Goal: Communication & Community: Answer question/provide support

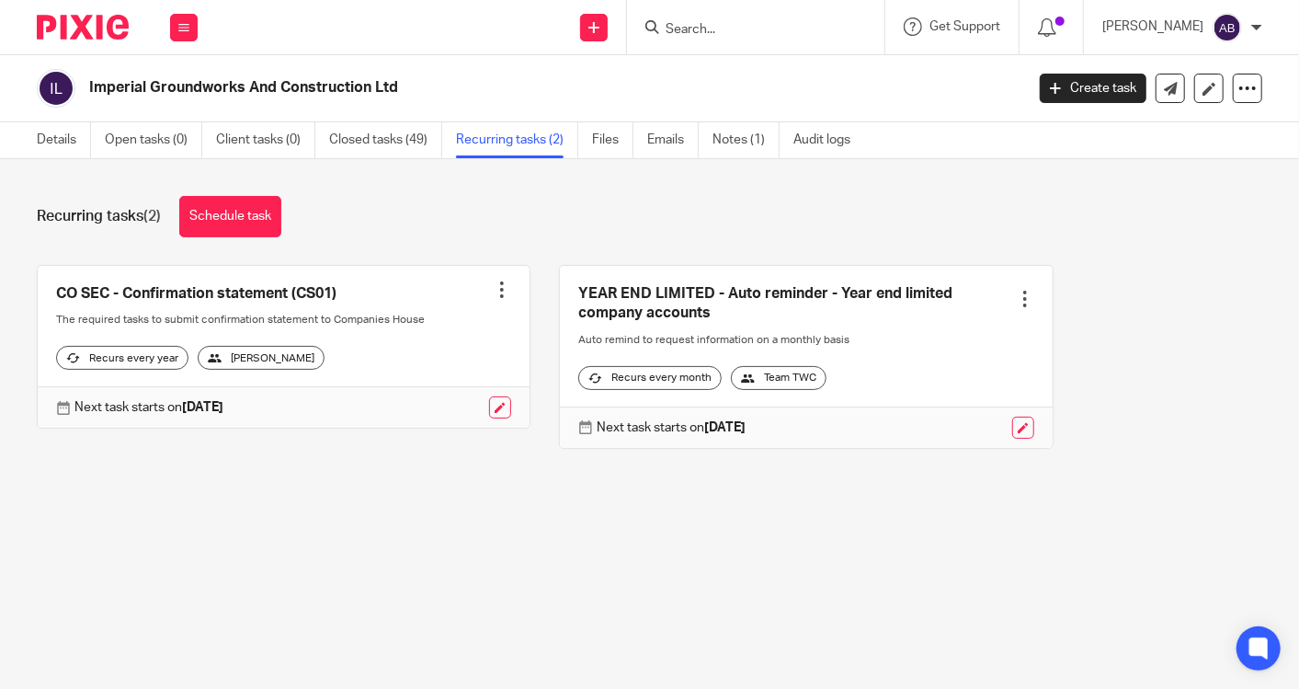
click at [734, 26] on input "Search" at bounding box center [746, 30] width 165 height 17
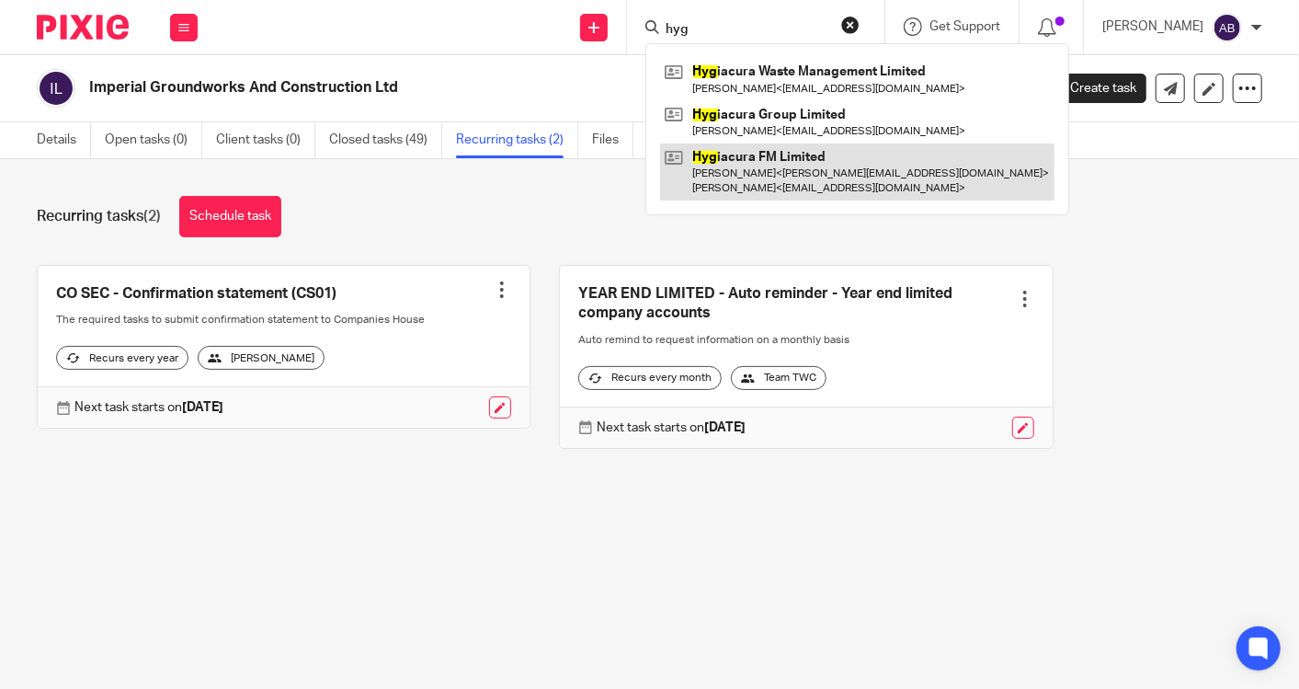
type input "hyg"
click at [804, 160] on link at bounding box center [857, 171] width 394 height 57
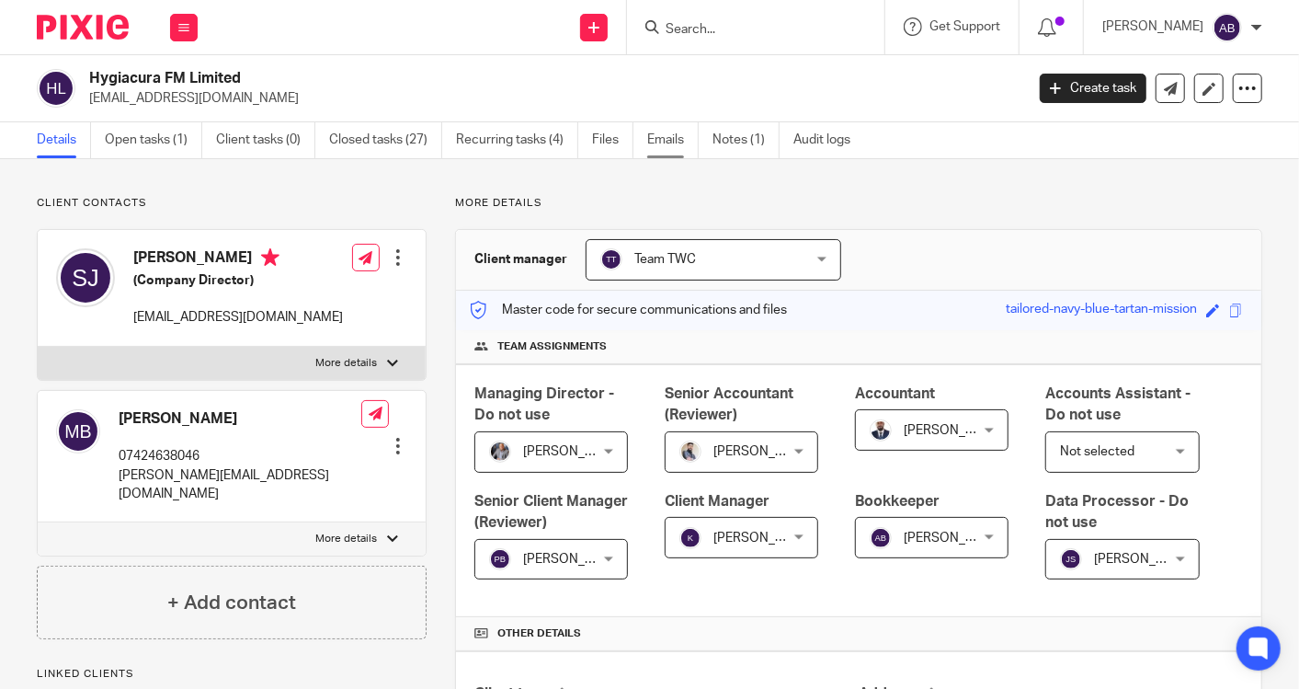
click at [647, 139] on link "Emails" at bounding box center [672, 140] width 51 height 36
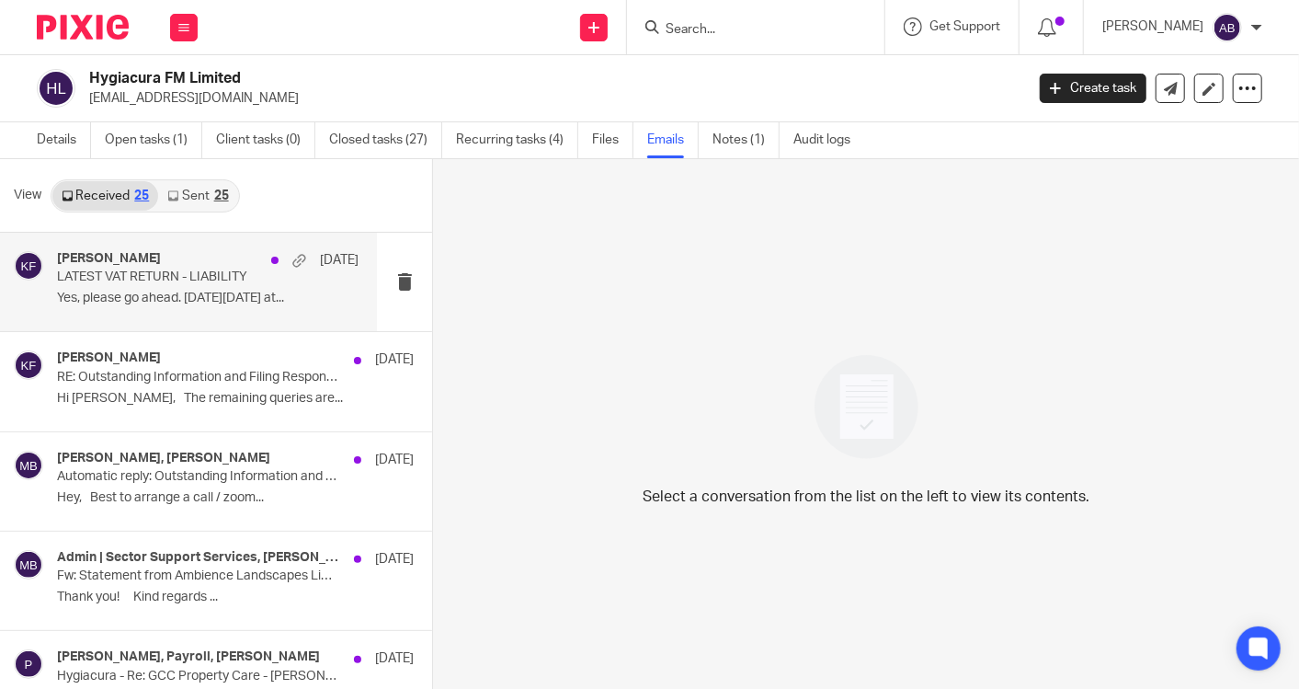
click at [203, 302] on p "Yes, please go ahead. [DATE][DATE] at..." at bounding box center [208, 299] width 302 height 16
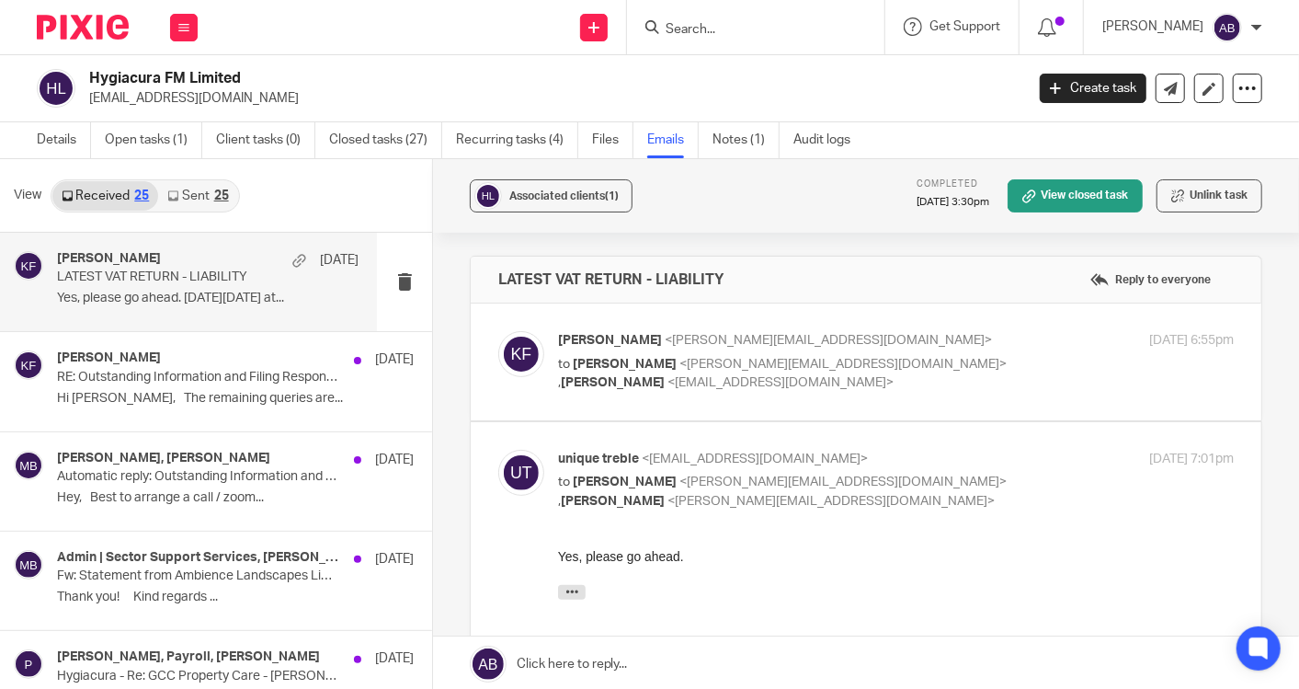
click at [856, 385] on p "to [PERSON_NAME] <[PERSON_NAME][EMAIL_ADDRESS][DOMAIN_NAME]> , [PERSON_NAME] <[…" at bounding box center [783, 374] width 450 height 38
checkbox input "true"
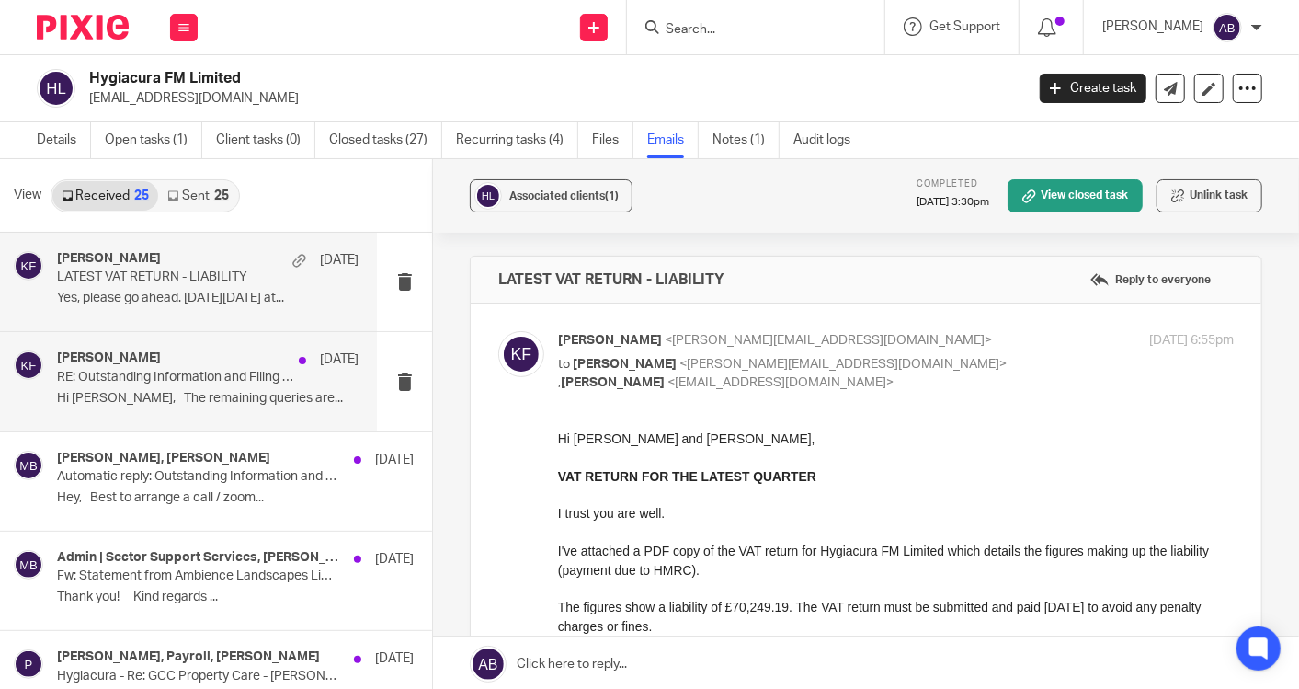
click at [203, 395] on p "Hi [PERSON_NAME], The remaining queries are..." at bounding box center [208, 399] width 302 height 16
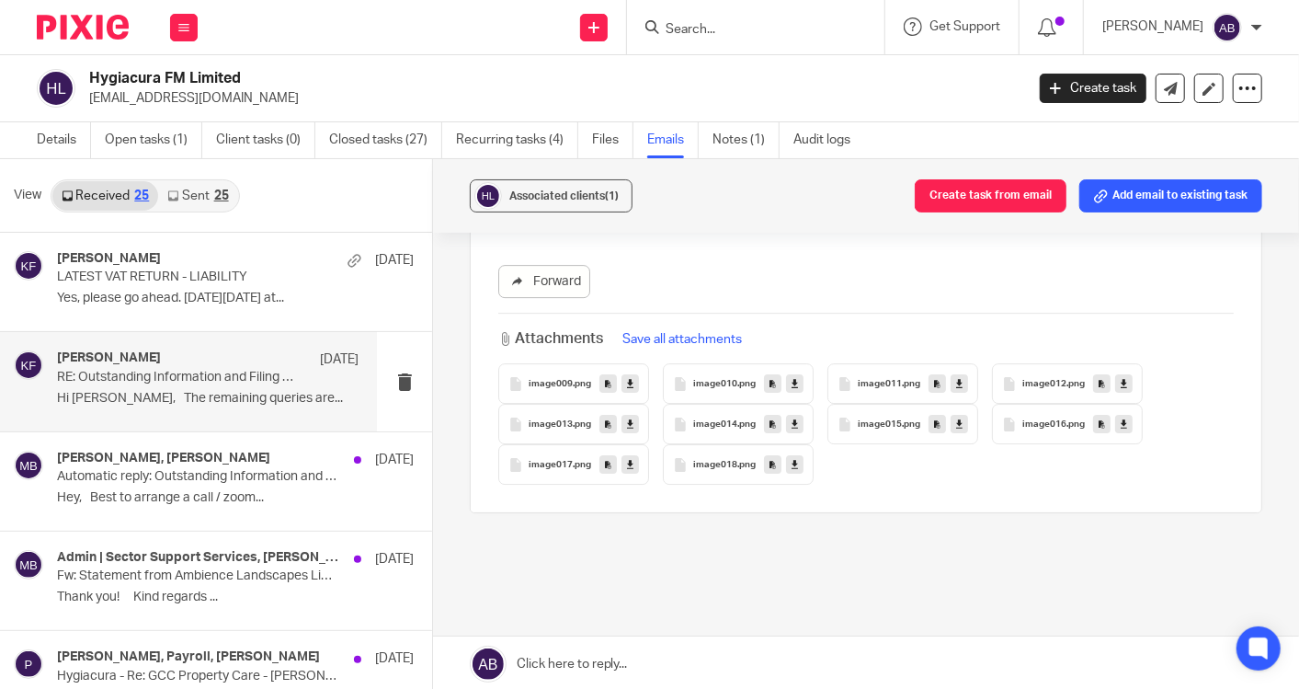
scroll to position [3268, 0]
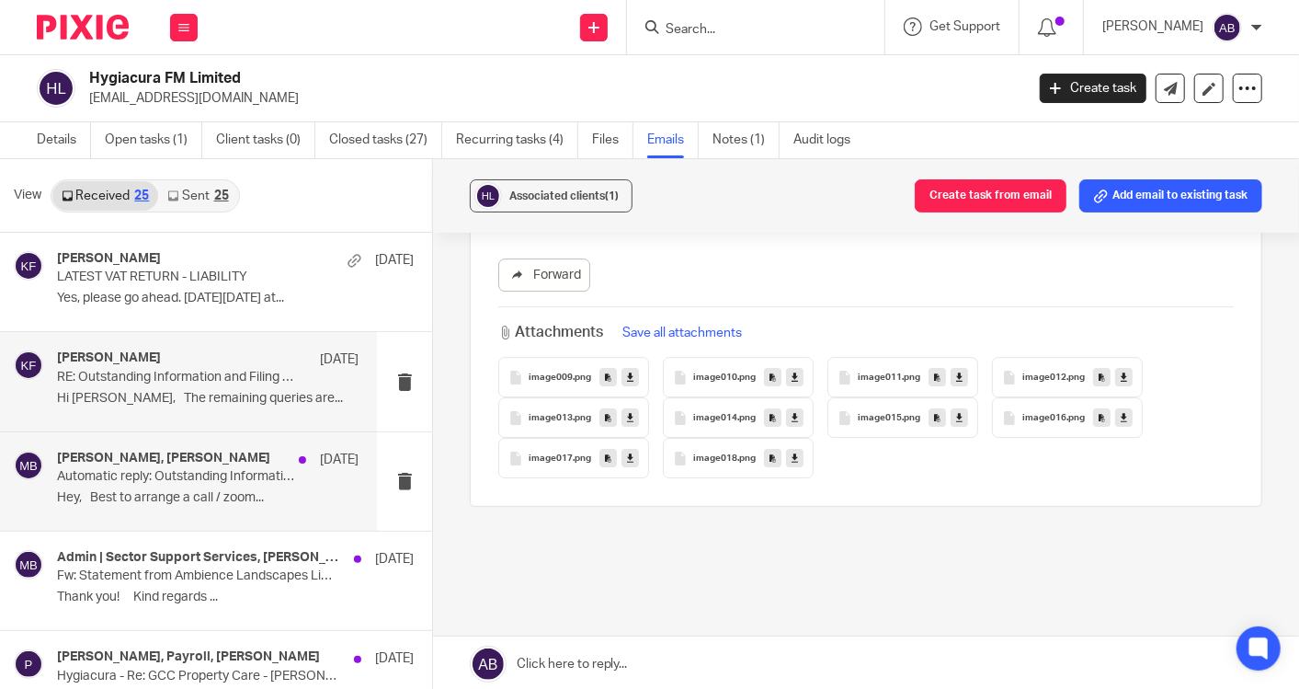
click at [169, 488] on div "[PERSON_NAME], [PERSON_NAME] [DATE] Automatic reply: Outstanding Information an…" at bounding box center [208, 481] width 302 height 62
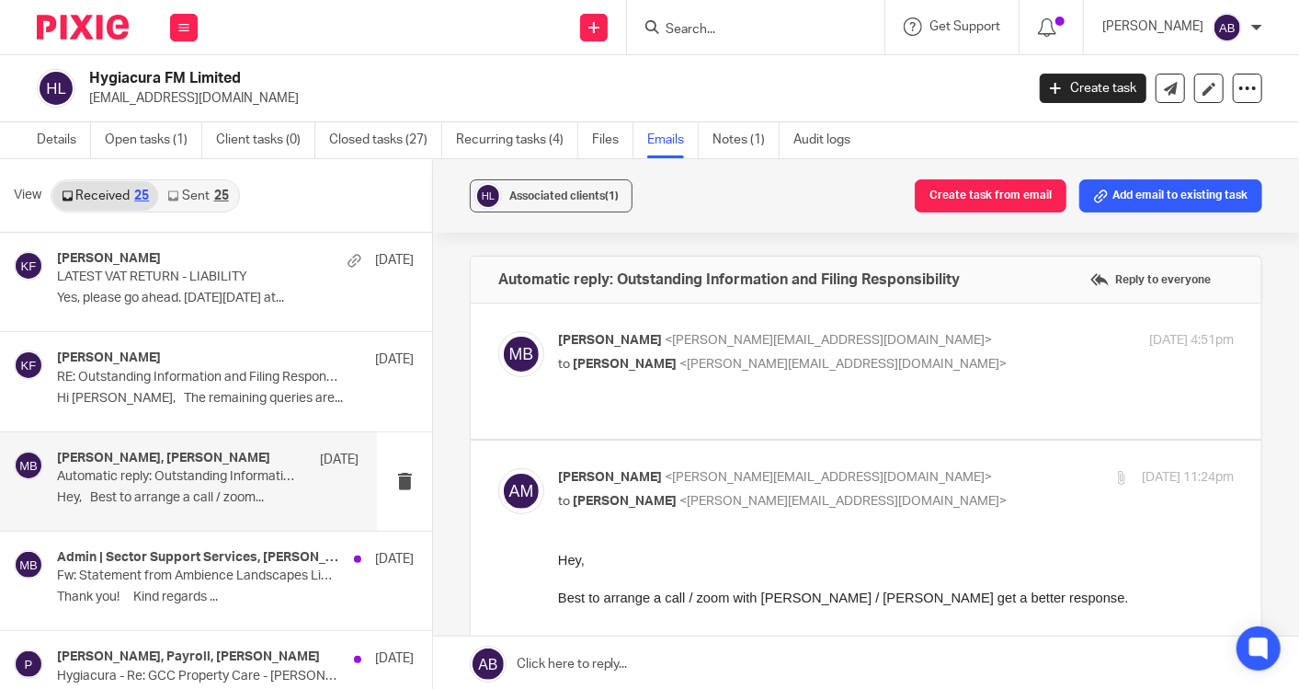
scroll to position [0, 0]
click at [960, 365] on p "to [PERSON_NAME] <[PERSON_NAME][EMAIL_ADDRESS][DOMAIN_NAME]>" at bounding box center [783, 364] width 450 height 19
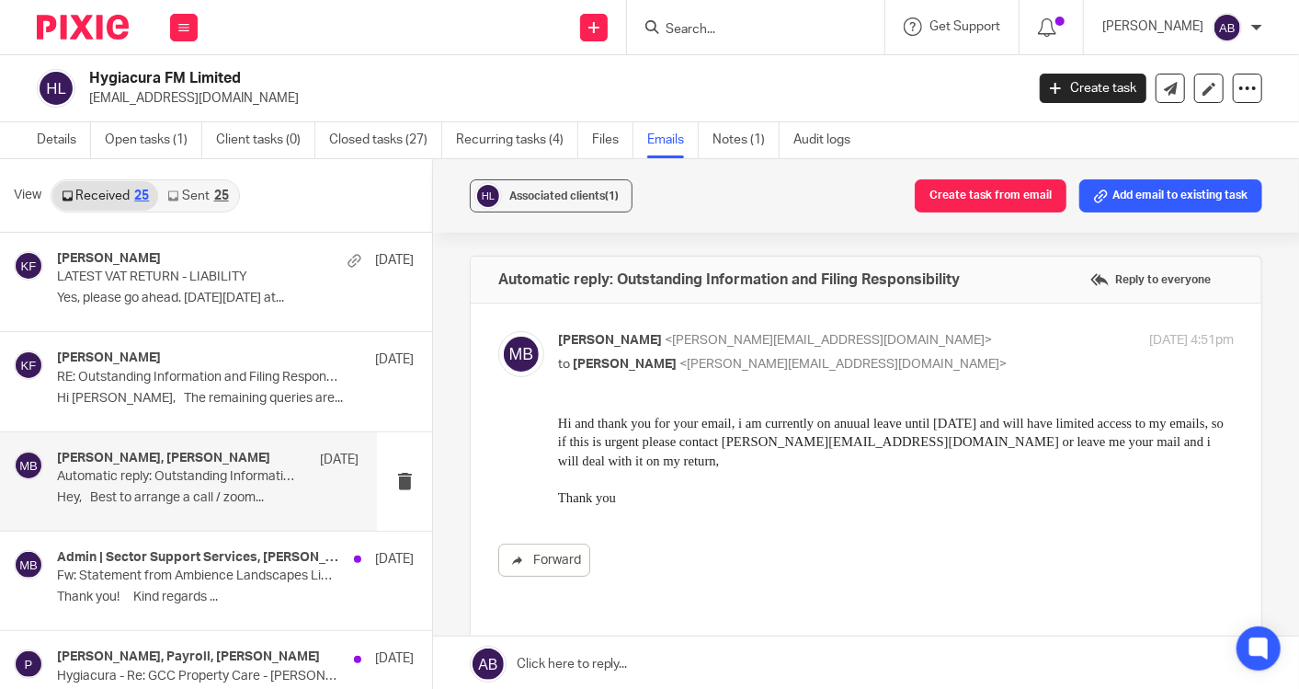
click at [959, 364] on p "to [PERSON_NAME] <[PERSON_NAME][EMAIL_ADDRESS][DOMAIN_NAME]>" at bounding box center [783, 364] width 450 height 19
checkbox input "false"
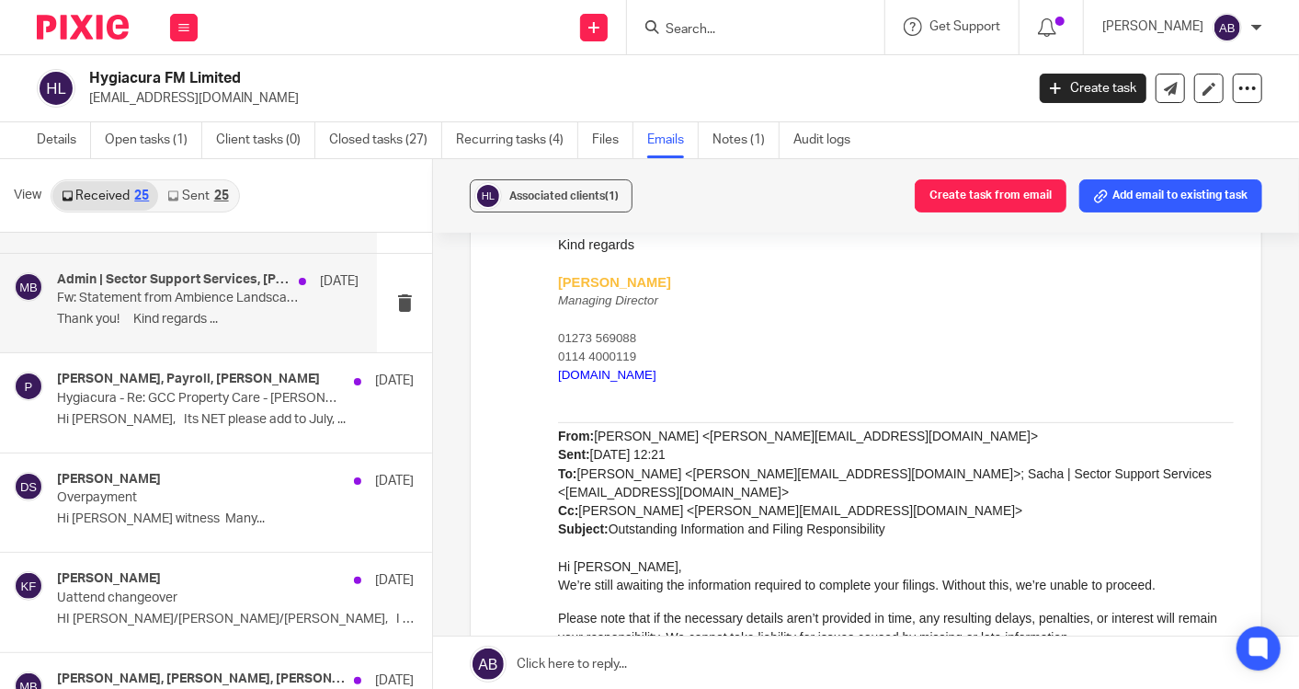
scroll to position [306, 0]
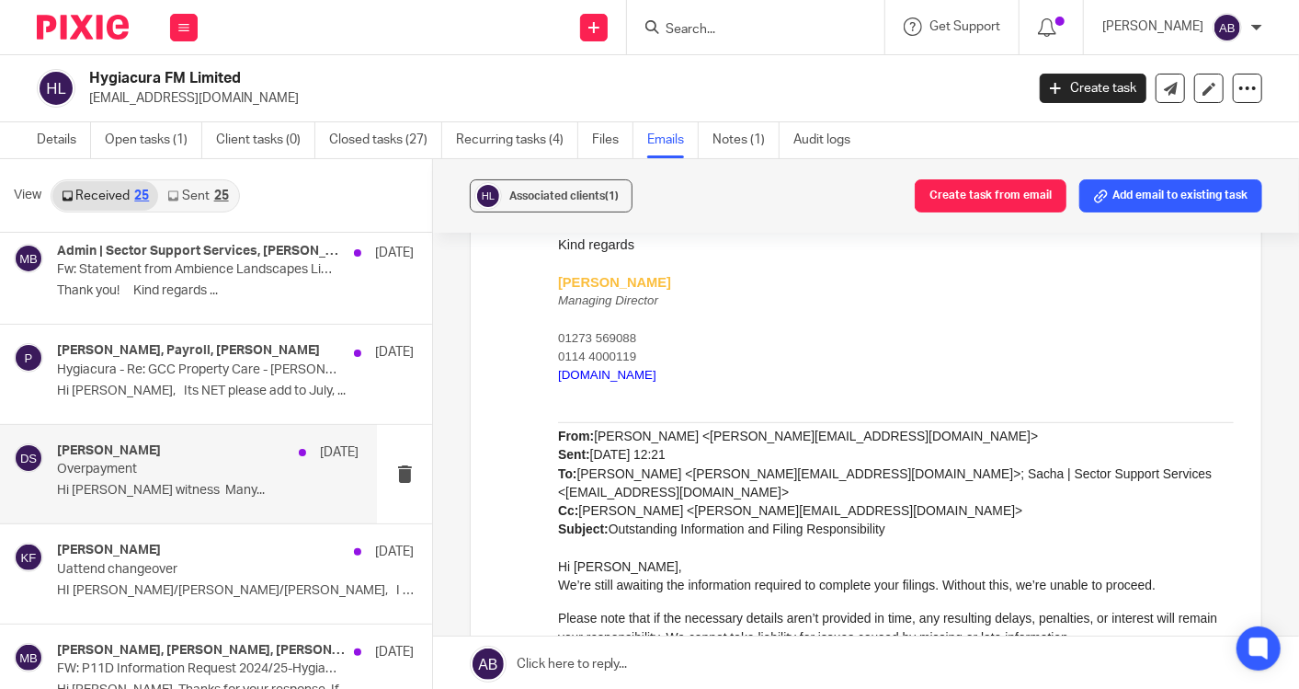
click at [169, 478] on div "[PERSON_NAME] [DATE] Overpayment Hi [PERSON_NAME] witness Many..." at bounding box center [208, 474] width 302 height 62
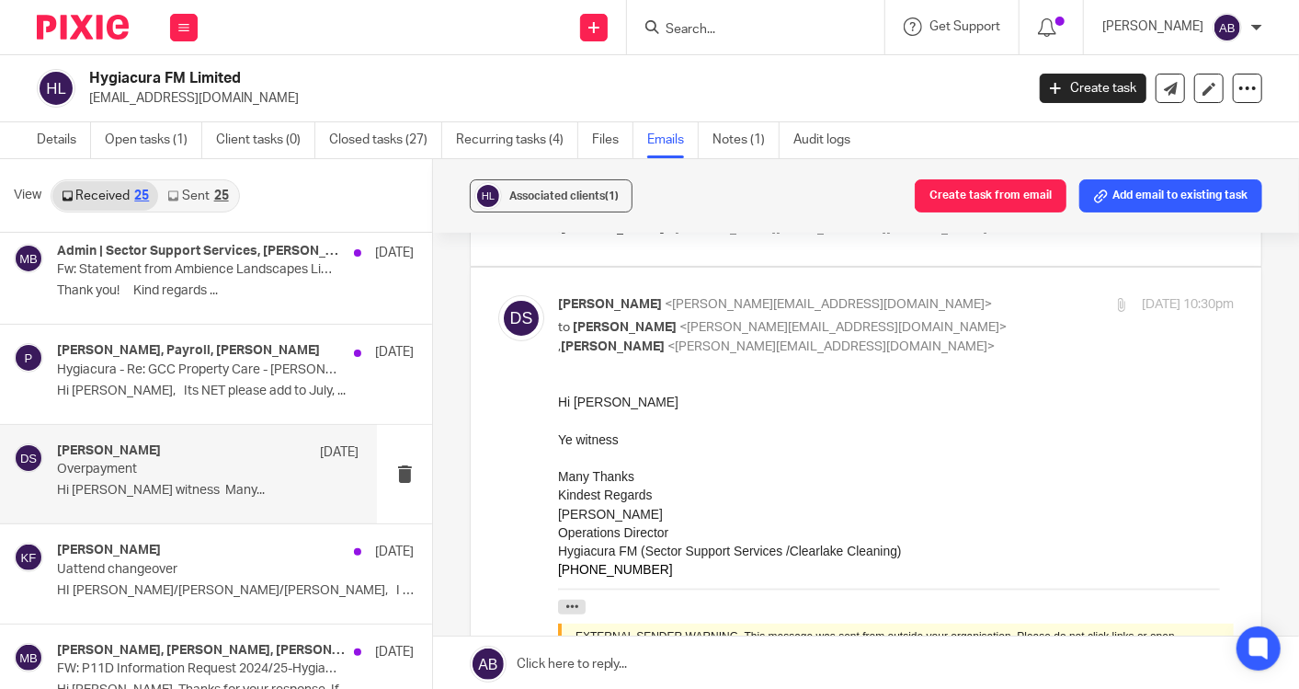
scroll to position [0, 0]
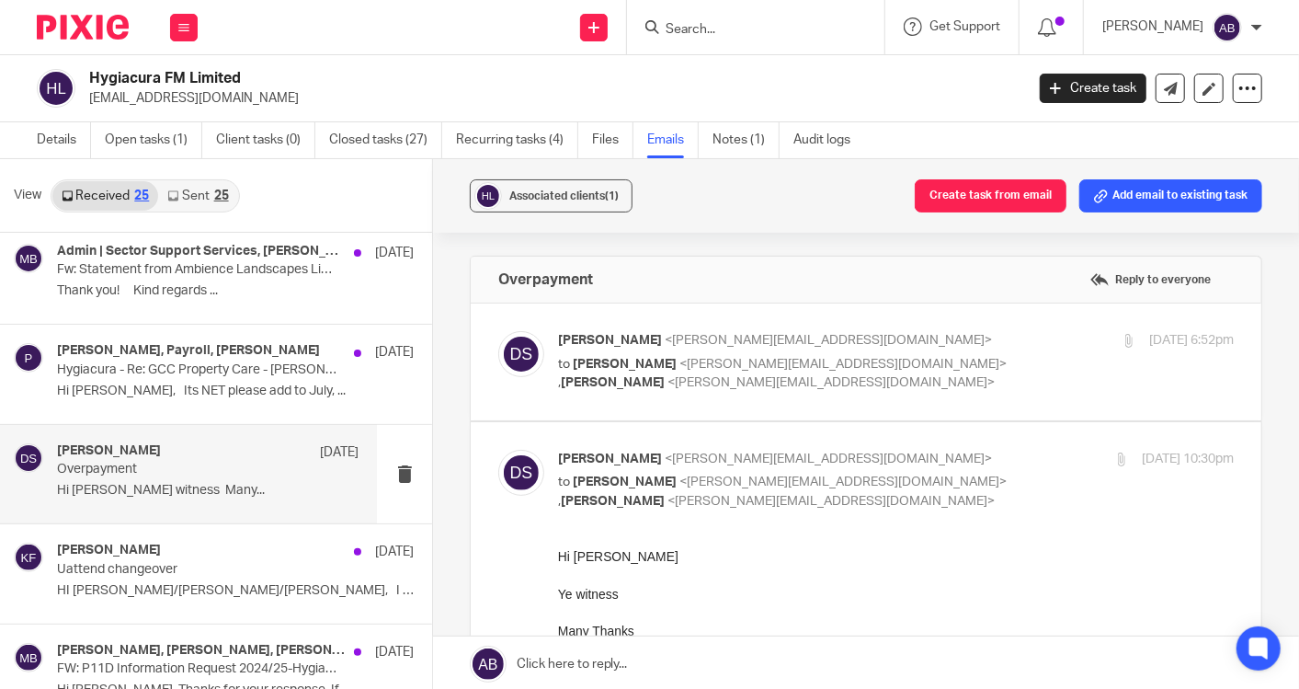
click at [957, 375] on p "to [PERSON_NAME] <[PERSON_NAME][EMAIL_ADDRESS][DOMAIN_NAME]> , [PERSON_NAME] <[…" at bounding box center [783, 374] width 450 height 38
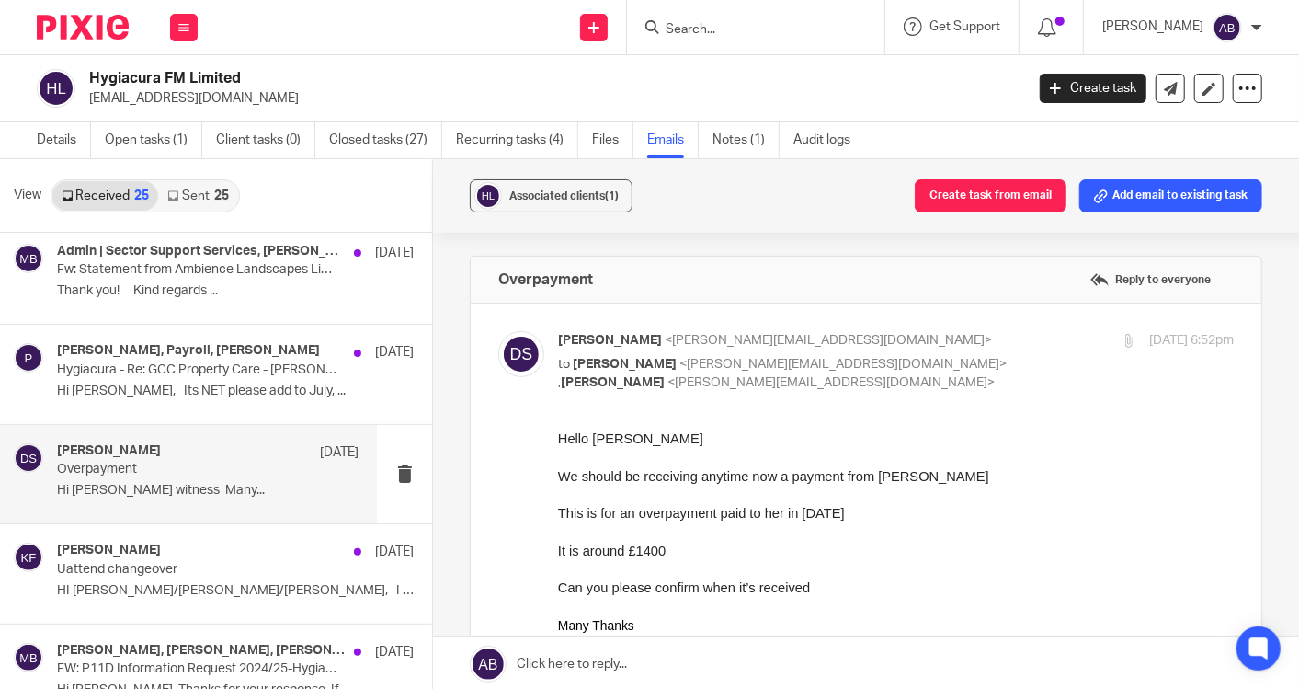
click at [498, 330] on input "checkbox" at bounding box center [497, 330] width 1 height 1
checkbox input "false"
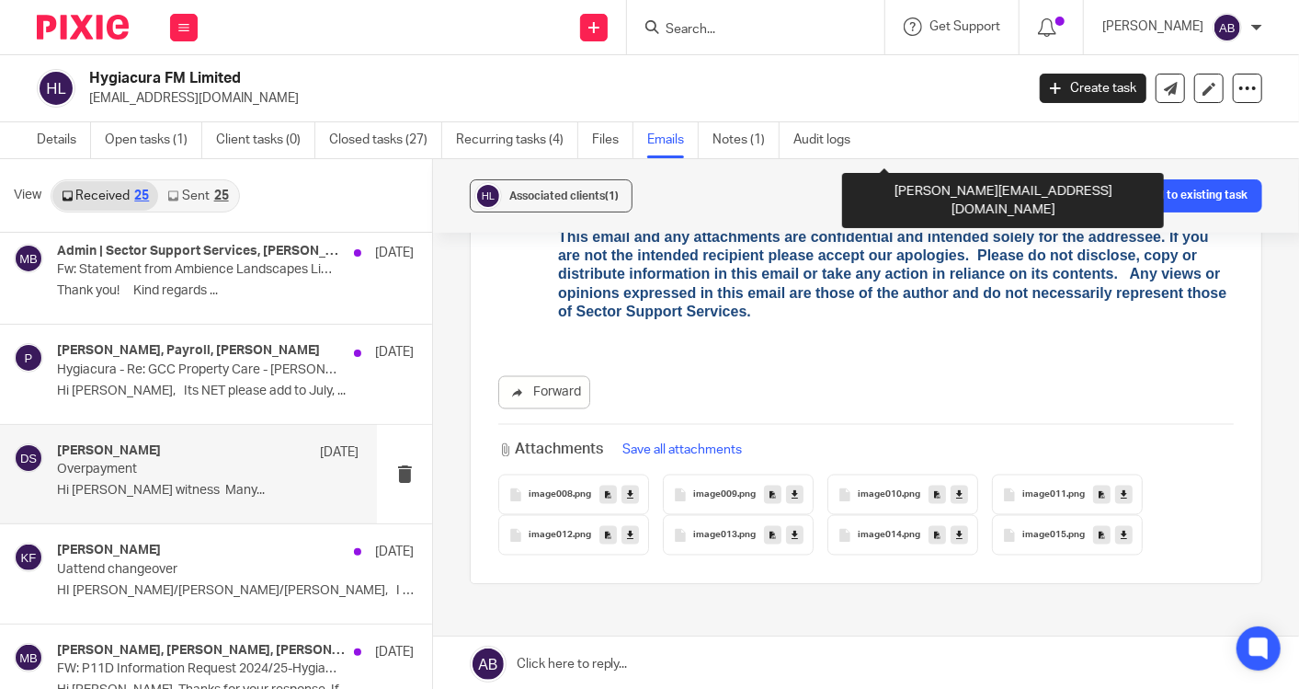
scroll to position [1913, 0]
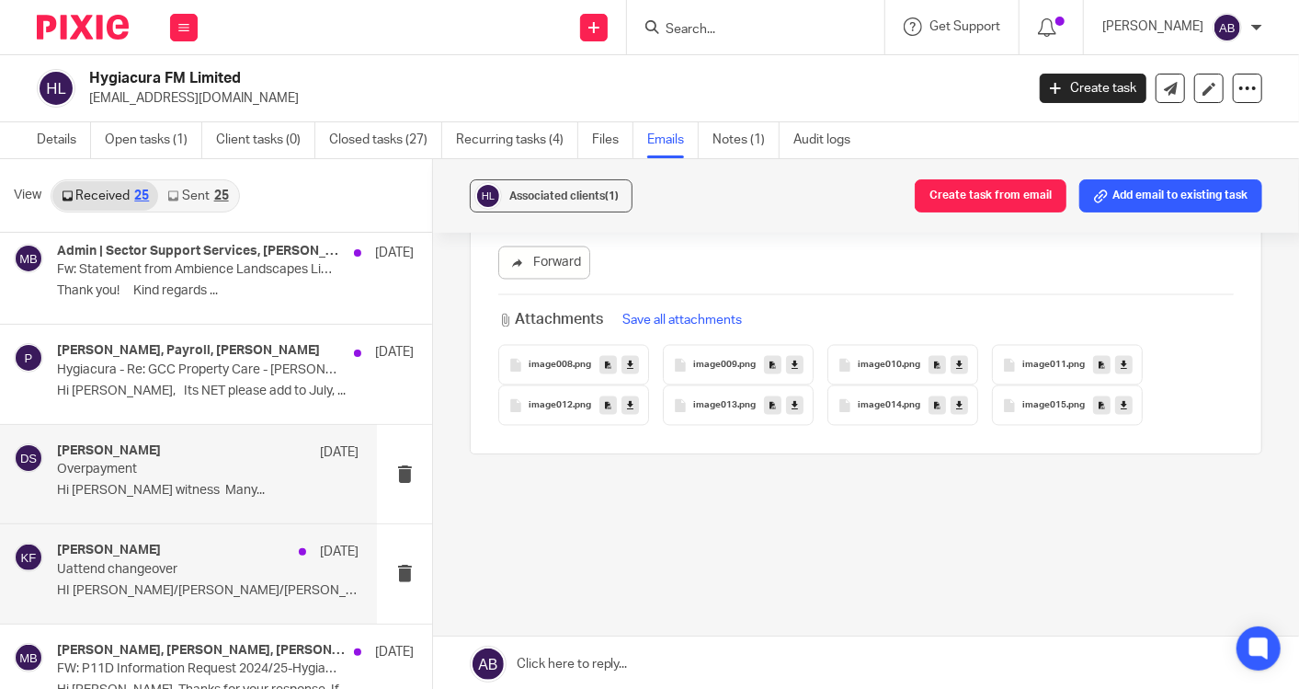
click at [154, 586] on p "HI [PERSON_NAME]/[PERSON_NAME]/[PERSON_NAME], I hope you are..." at bounding box center [208, 591] width 302 height 16
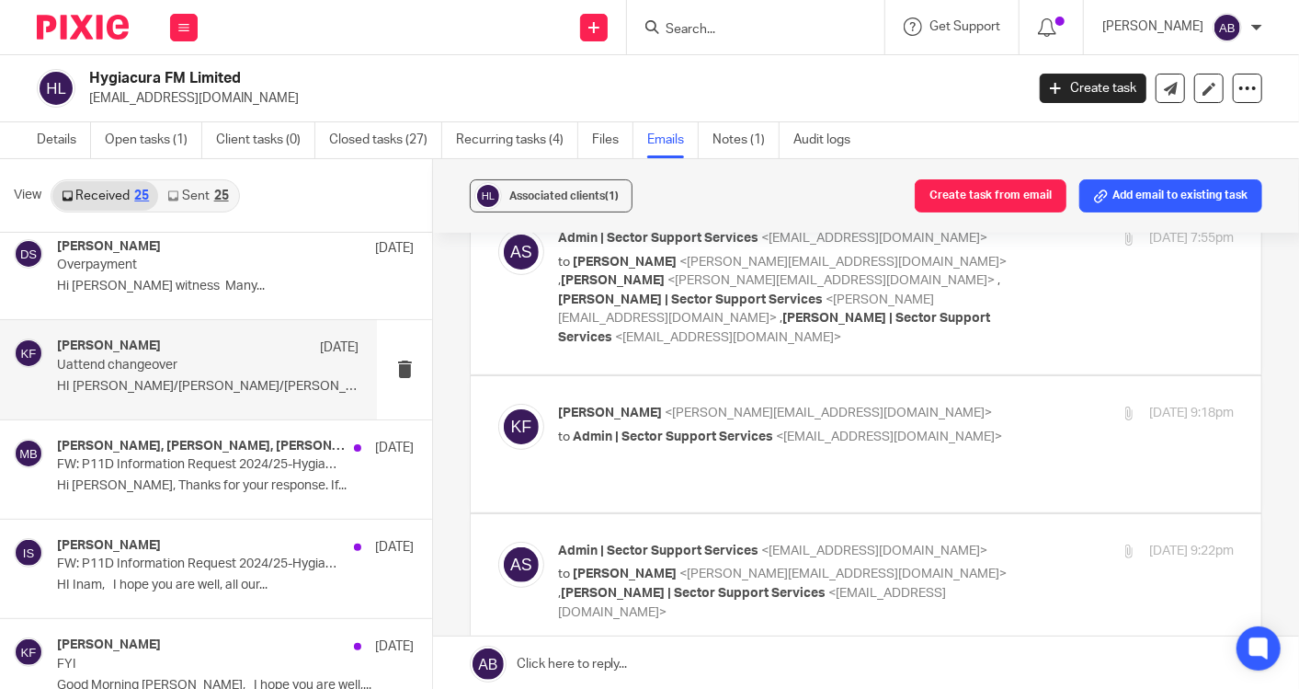
scroll to position [714, 0]
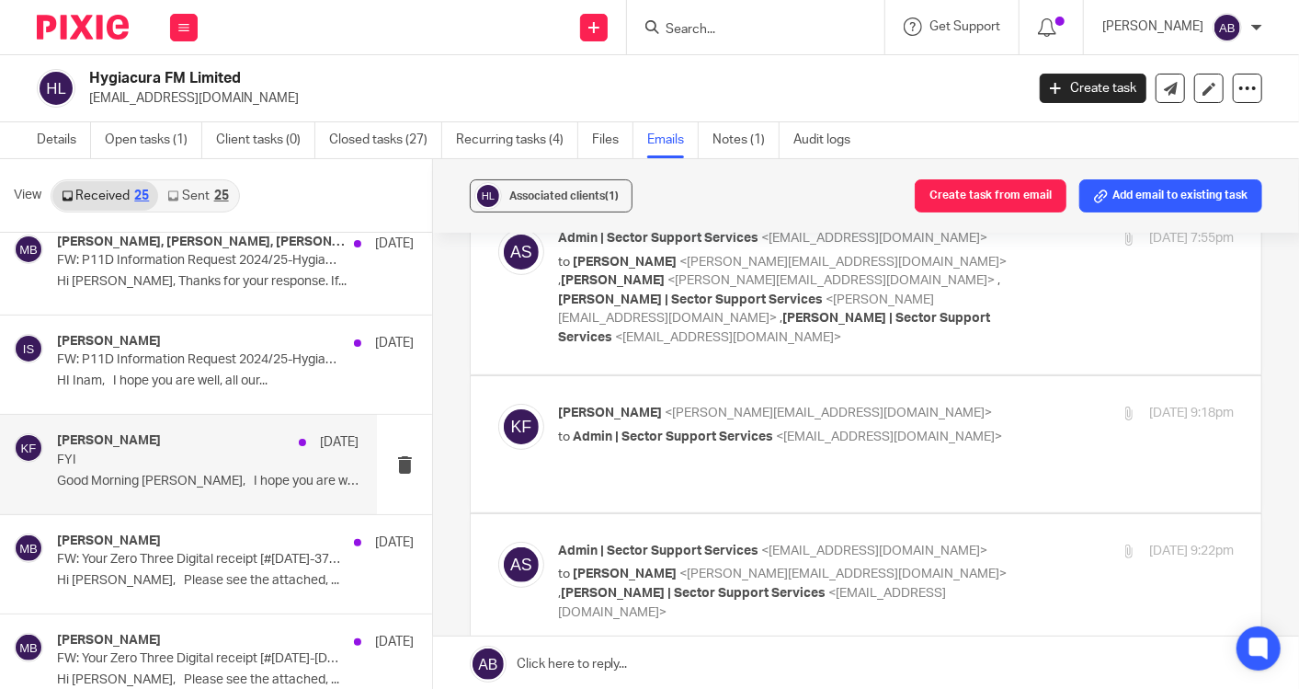
click at [222, 467] on div "[PERSON_NAME] [DATE] FYI Good Morning [PERSON_NAME], I hope you are well,..." at bounding box center [208, 464] width 302 height 62
click at [200, 440] on div "[PERSON_NAME] [DATE]" at bounding box center [208, 442] width 302 height 18
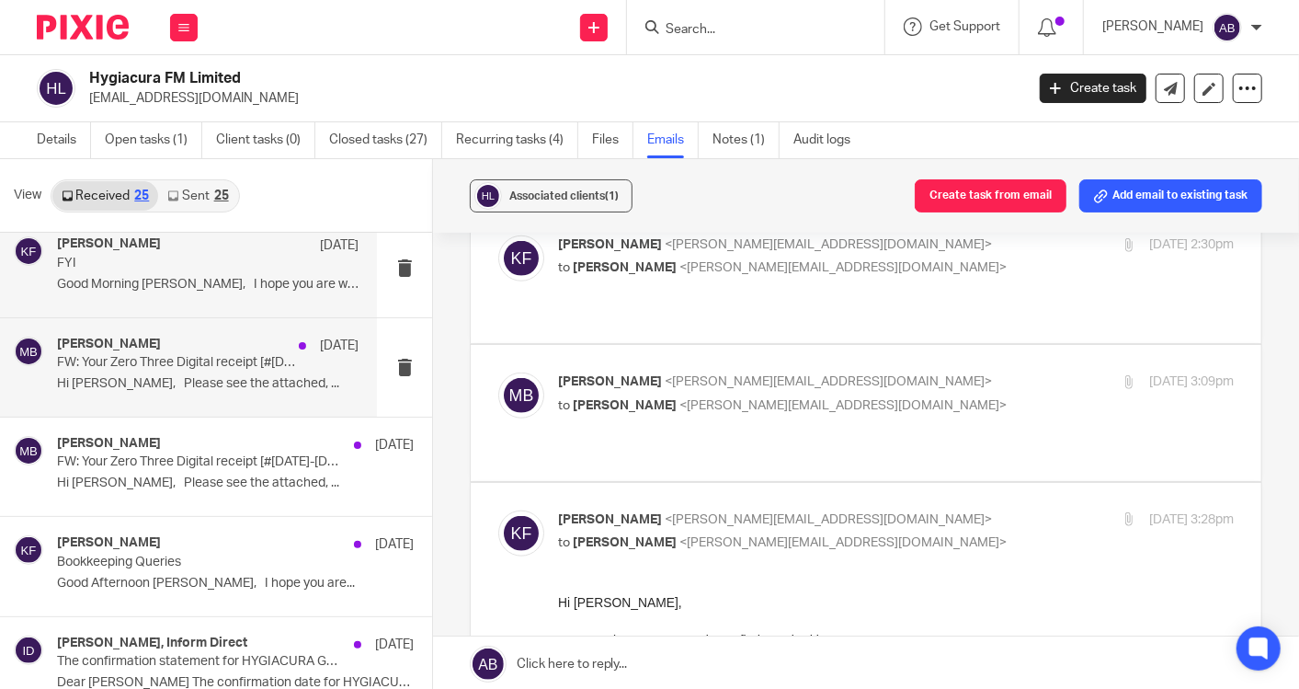
scroll to position [1021, 0]
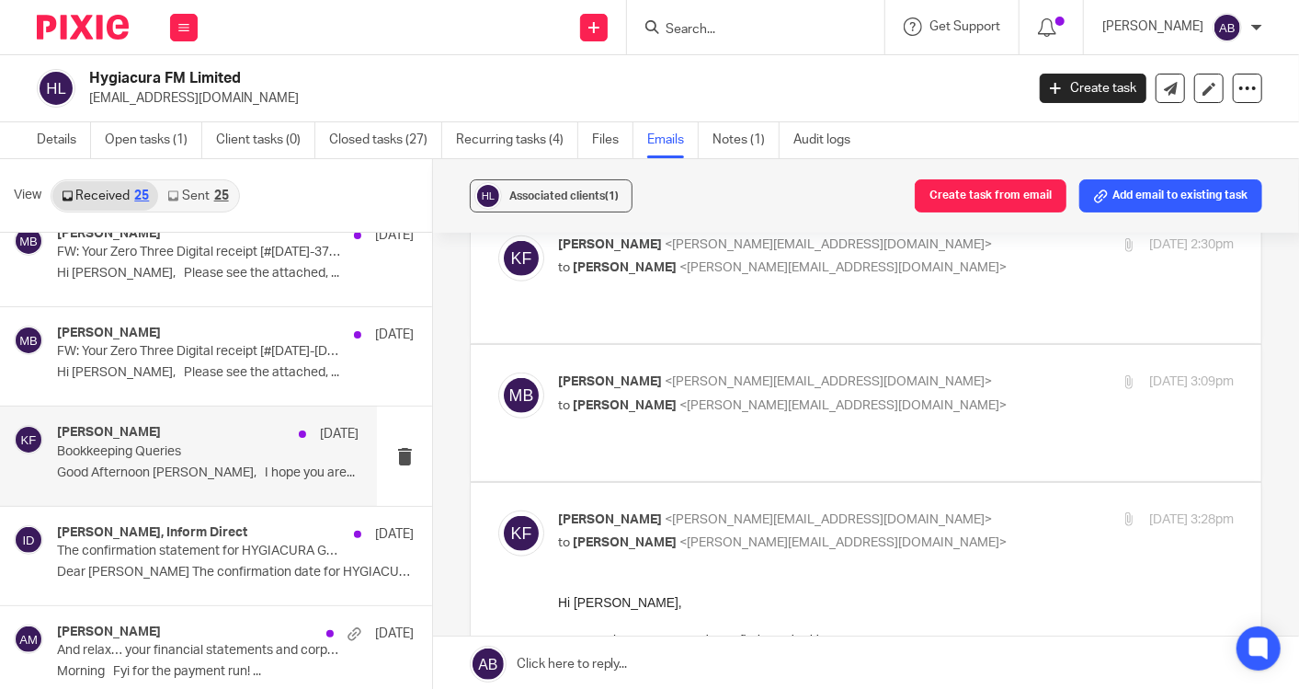
click at [234, 454] on p "Bookkeeping Queries" at bounding box center [177, 452] width 241 height 16
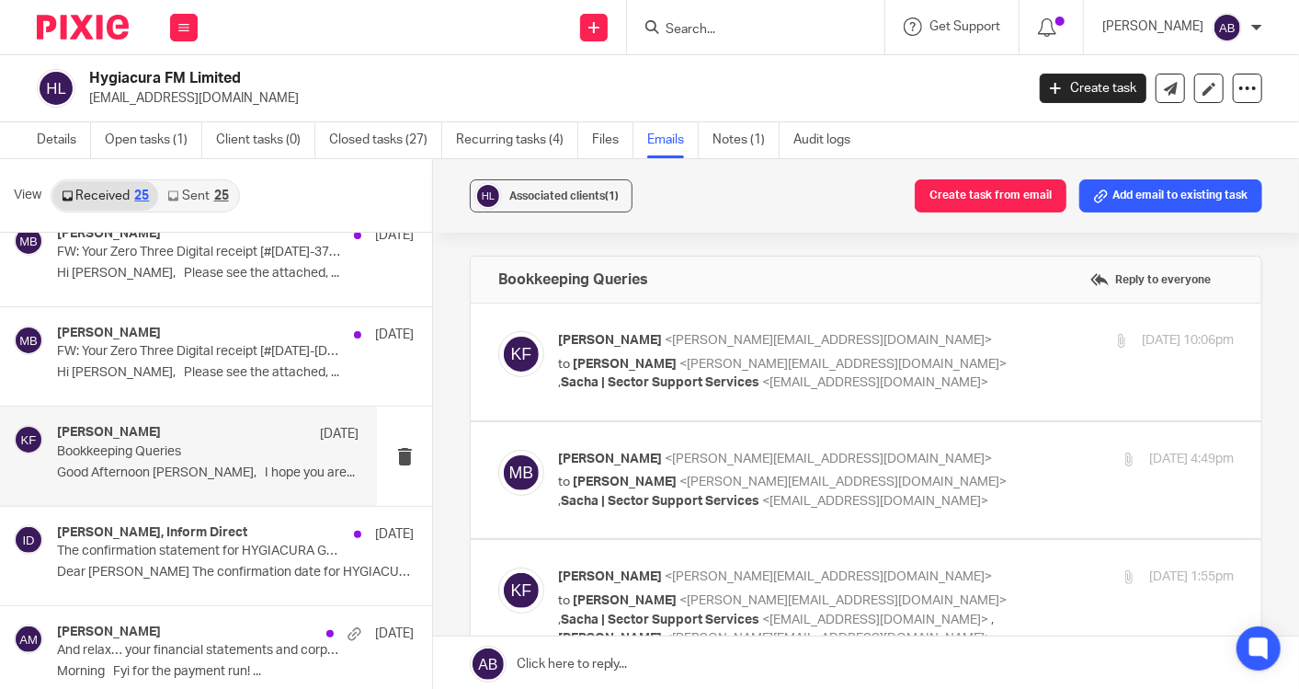
scroll to position [0, 0]
click at [219, 444] on p "Bookkeeping Queries" at bounding box center [177, 452] width 241 height 16
click at [999, 371] on div "[PERSON_NAME] <[PERSON_NAME][EMAIL_ADDRESS][DOMAIN_NAME]> to [PERSON_NAME] <[PE…" at bounding box center [896, 362] width 676 height 62
checkbox input "true"
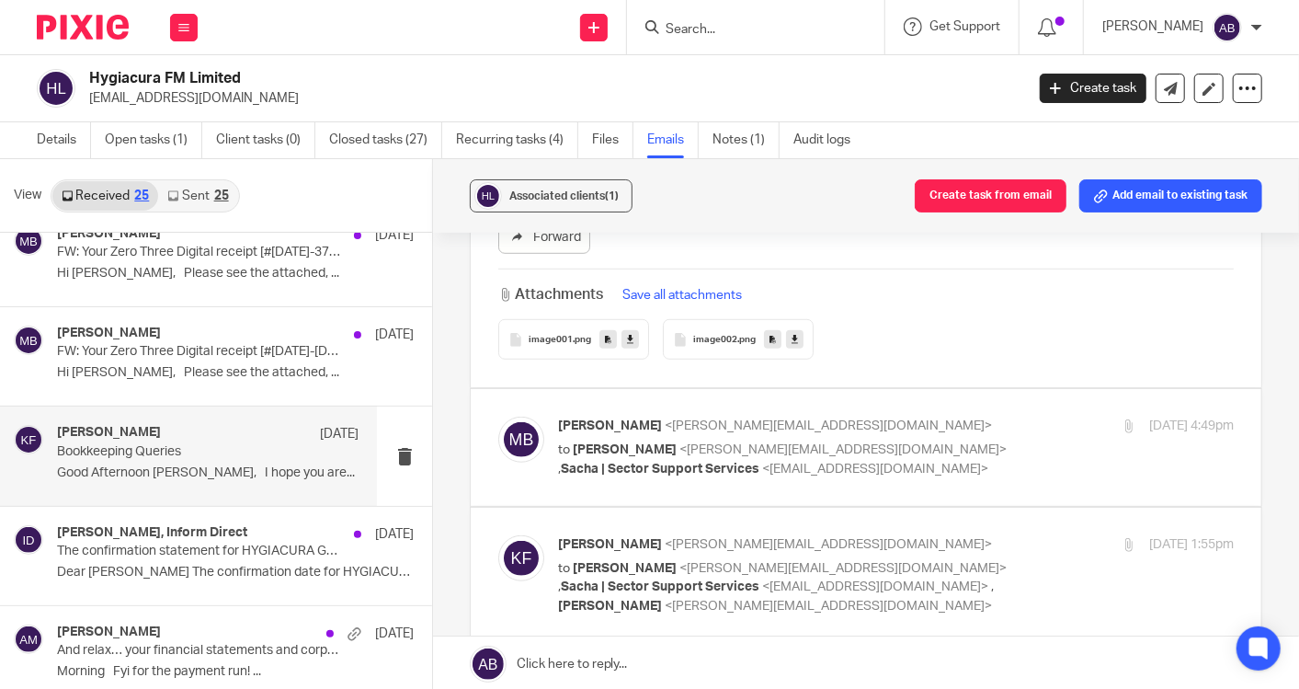
scroll to position [714, 0]
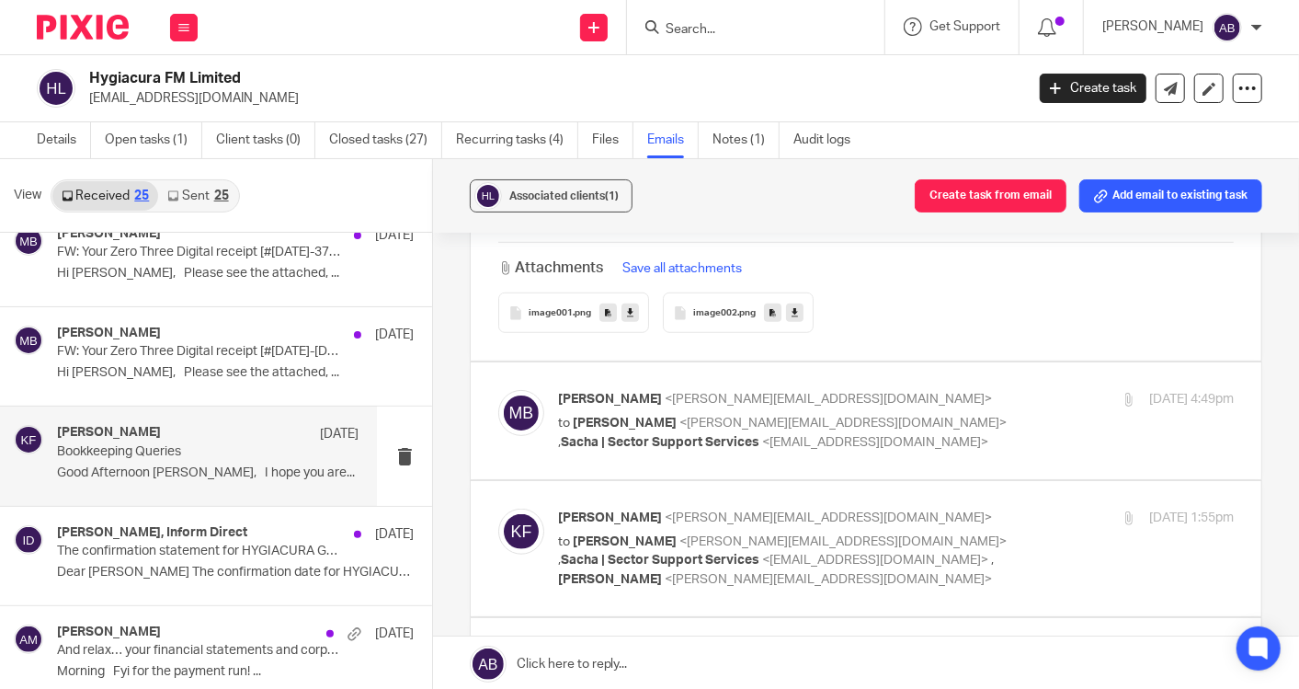
click at [1048, 449] on label at bounding box center [866, 420] width 791 height 117
click at [498, 390] on input "checkbox" at bounding box center [497, 389] width 1 height 1
checkbox input "true"
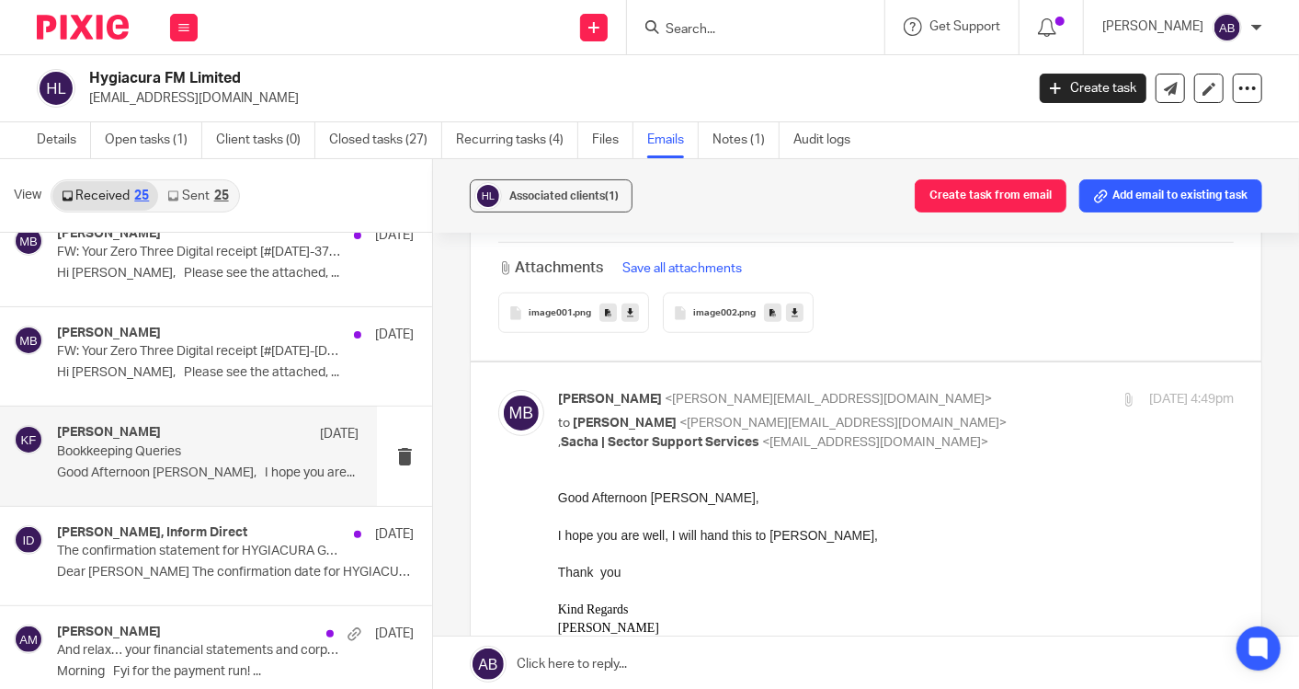
scroll to position [0, 0]
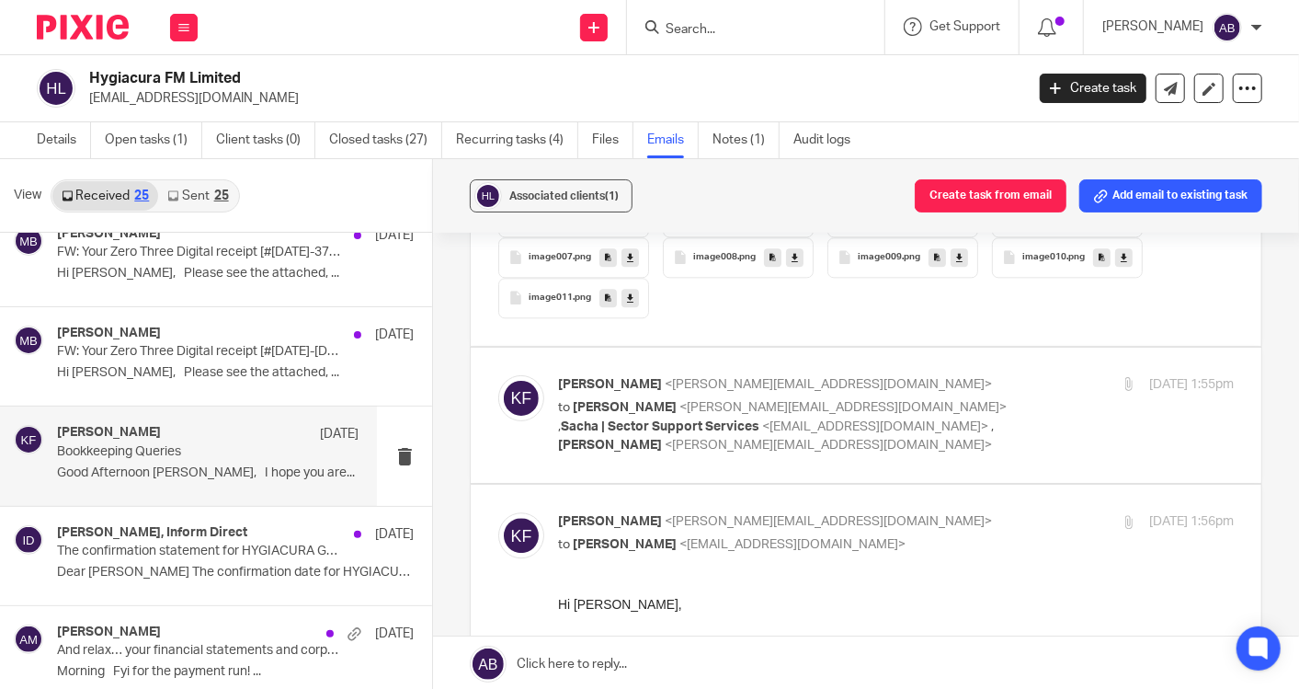
scroll to position [2655, 0]
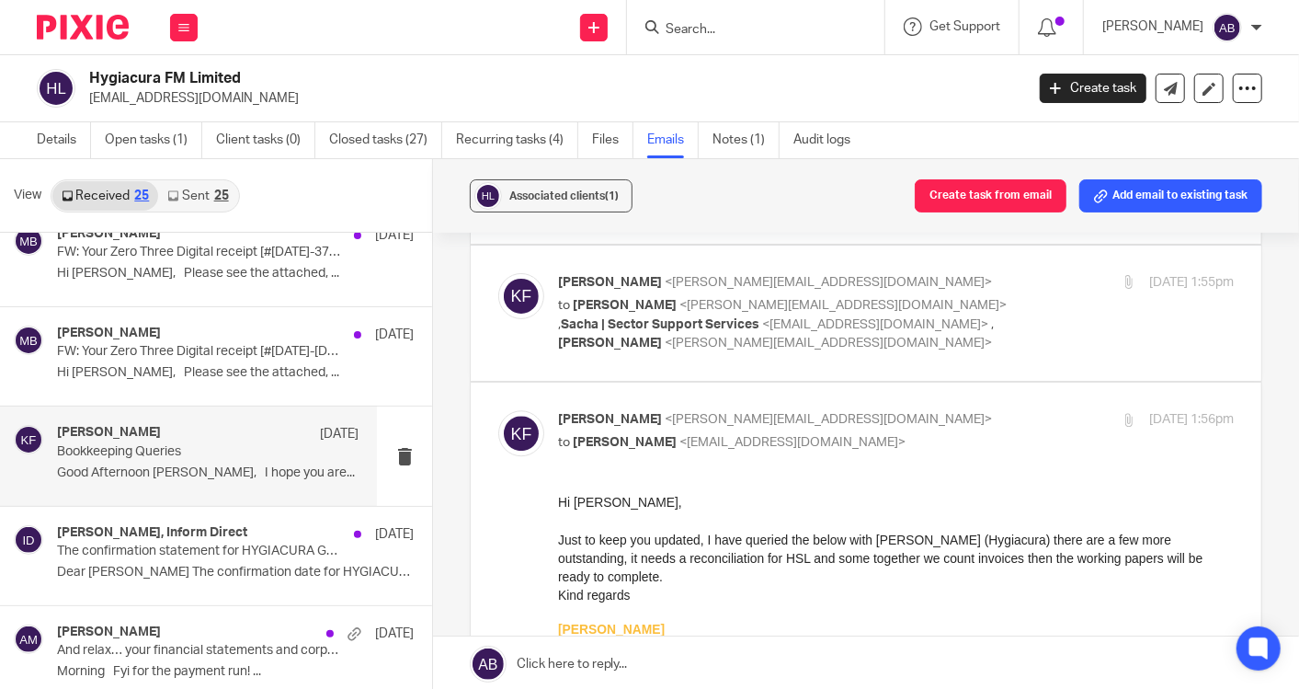
click at [853, 358] on label at bounding box center [866, 312] width 791 height 135
click at [498, 273] on input "checkbox" at bounding box center [497, 272] width 1 height 1
checkbox input "true"
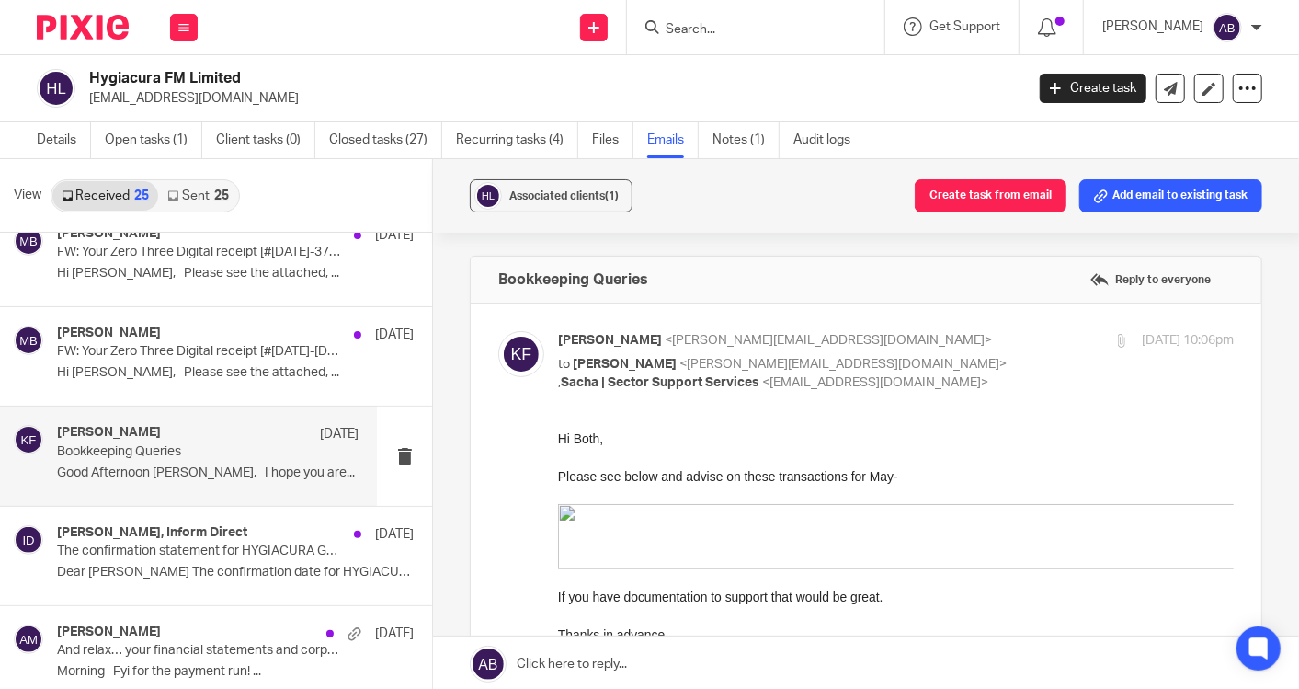
scroll to position [102, 0]
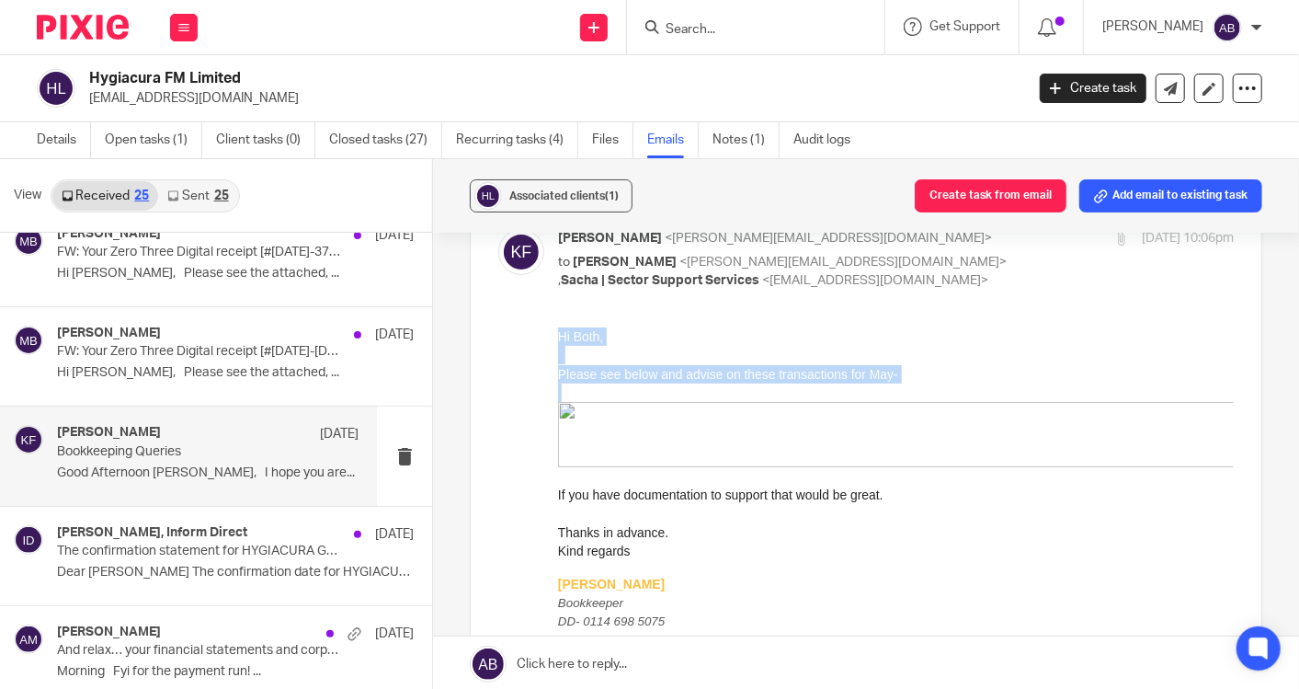
drag, startPoint x: 557, startPoint y: 335, endPoint x: 906, endPoint y: 389, distance: 352.6
click at [906, 389] on div "Hi Both, Please see below and advise on these transactions for May- If you have…" at bounding box center [895, 547] width 676 height 442
copy div "Hi Both, Please see below and advise on these transactions for May-"
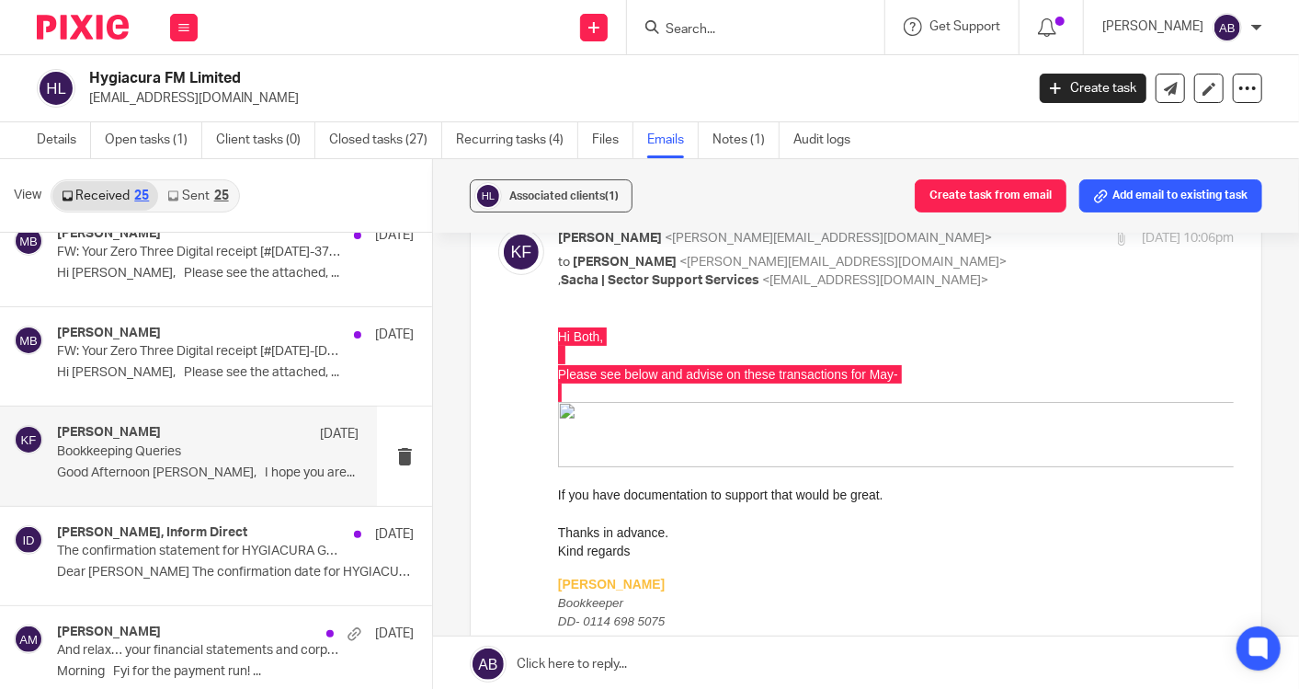
scroll to position [0, 0]
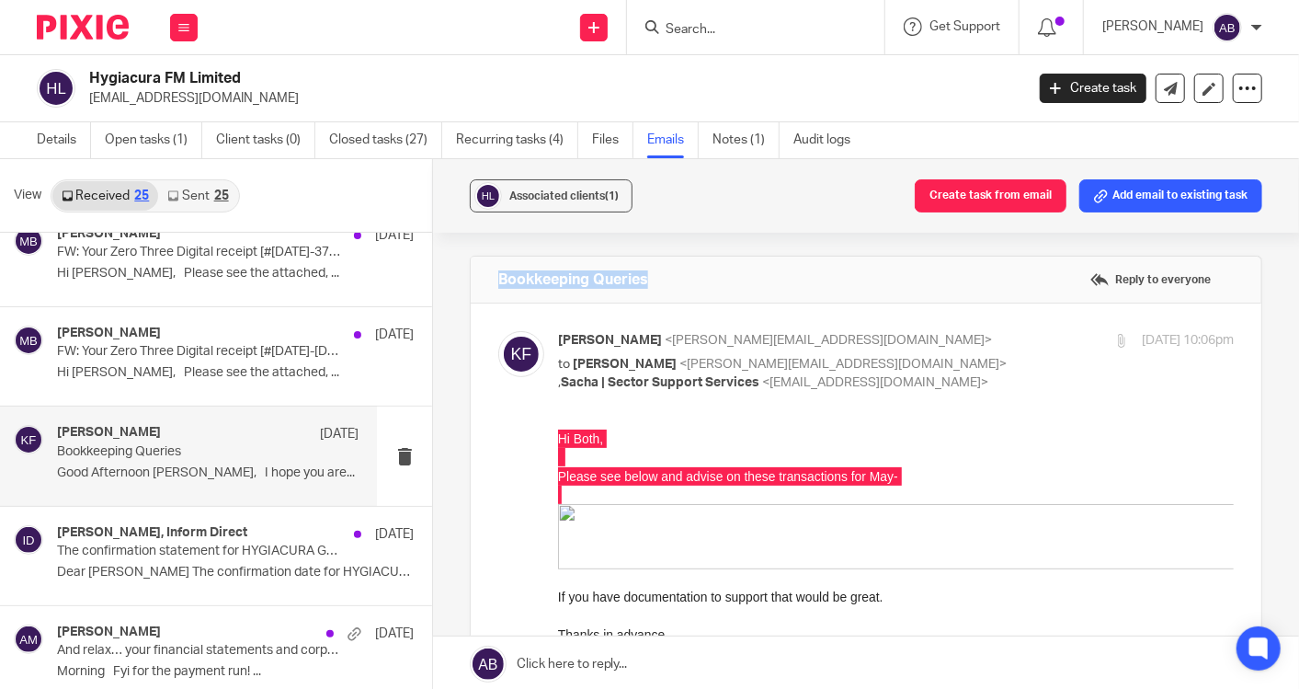
drag, startPoint x: 494, startPoint y: 278, endPoint x: 654, endPoint y: 281, distance: 160.0
click at [654, 281] on div "Bookkeeping Queries Reply to everyone" at bounding box center [866, 280] width 791 height 46
copy h4 "Bookkeeping Queries"
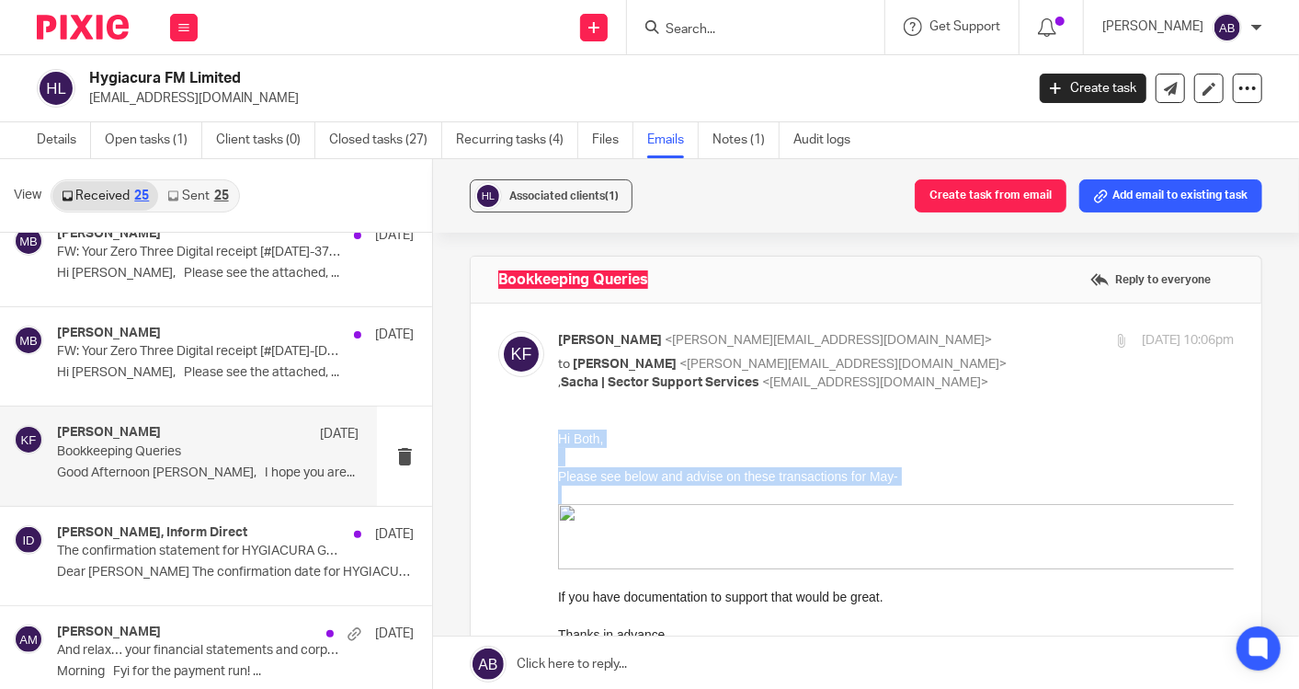
drag, startPoint x: 836, startPoint y: 519, endPoint x: 763, endPoint y: 535, distance: 74.5
click at [836, 519] on img at bounding box center [1035, 535] width 957 height 65
click at [569, 514] on img at bounding box center [1035, 535] width 957 height 65
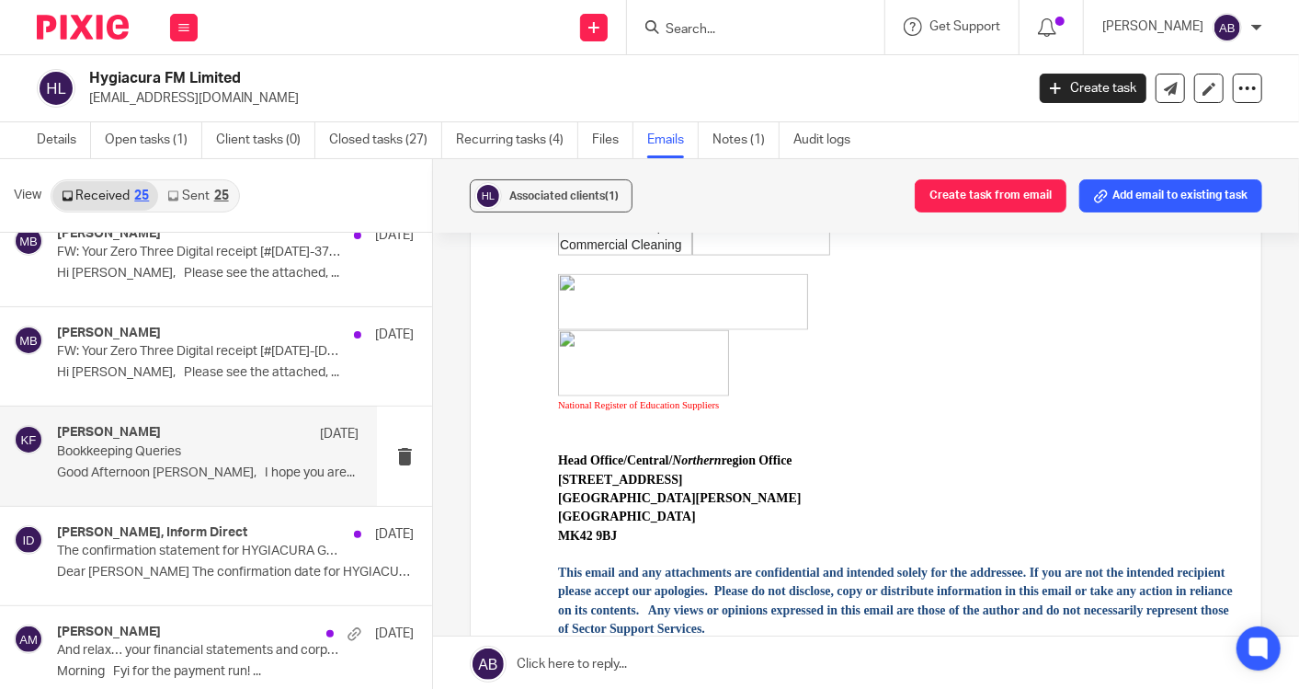
scroll to position [1328, 0]
